Goal: Check status: Check status

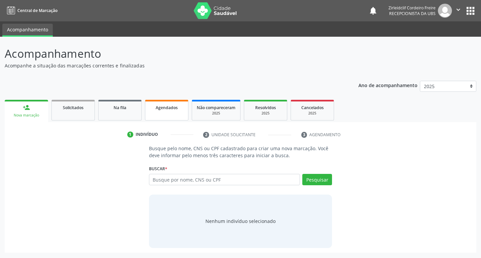
click at [161, 113] on link "Agendados" at bounding box center [166, 110] width 43 height 21
select select "9"
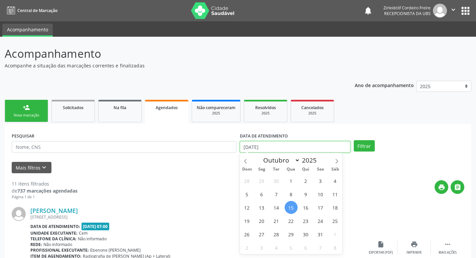
click at [275, 152] on body "Central de Marcação notifications Zirleidclif Cordeiro Freire Recepcionista da …" at bounding box center [238, 129] width 476 height 258
click at [279, 222] on span "21" at bounding box center [276, 221] width 13 height 13
type input "[DATE]"
click at [276, 223] on span "21" at bounding box center [276, 221] width 13 height 13
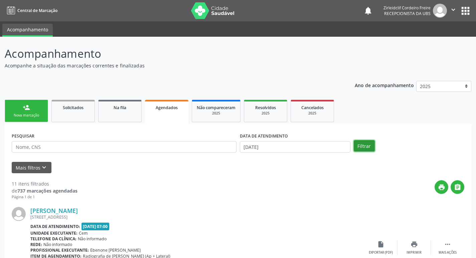
click at [364, 147] on button "Filtrar" at bounding box center [364, 145] width 21 height 11
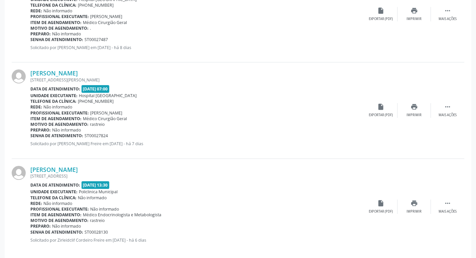
scroll to position [242, 0]
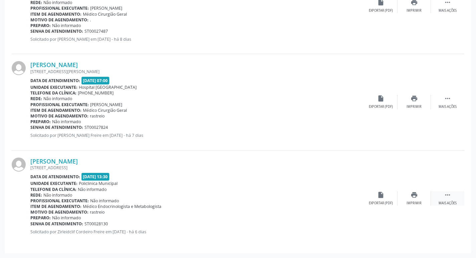
click at [450, 200] on div " Mais ações" at bounding box center [447, 199] width 33 height 14
click at [412, 201] on div "Editar" at bounding box center [414, 203] width 11 height 5
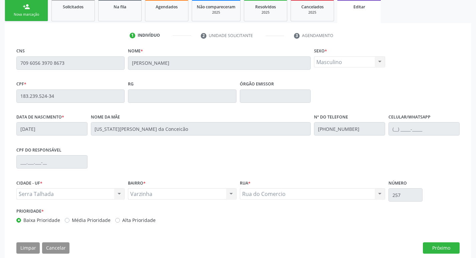
scroll to position [113, 0]
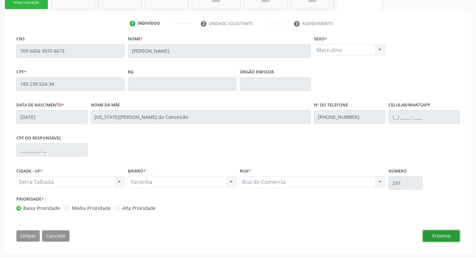
click at [447, 236] on button "Próximo" at bounding box center [441, 236] width 37 height 11
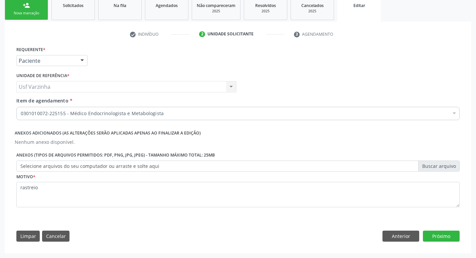
scroll to position [102, 0]
click at [446, 237] on button "Próximo" at bounding box center [441, 236] width 37 height 11
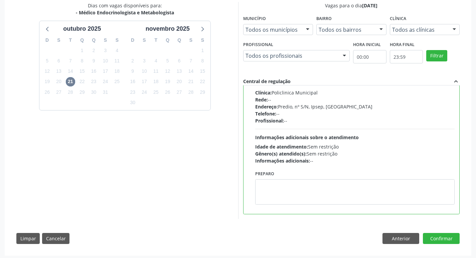
scroll to position [150, 0]
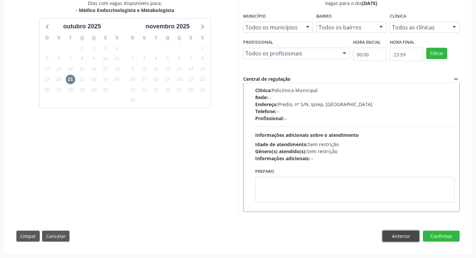
click at [400, 237] on button "Anterior" at bounding box center [401, 236] width 37 height 11
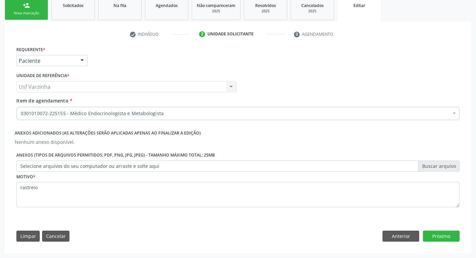
scroll to position [102, 0]
click at [400, 237] on button "Anterior" at bounding box center [401, 236] width 37 height 11
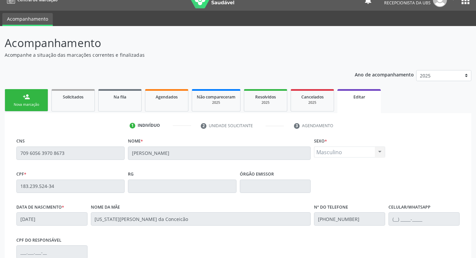
scroll to position [2, 0]
